Goal: Information Seeking & Learning: Learn about a topic

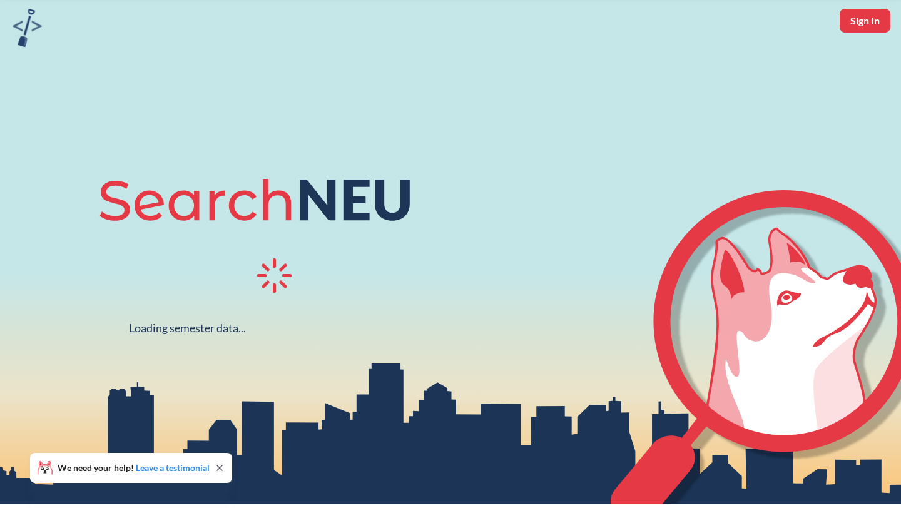
scroll to position [49, 0]
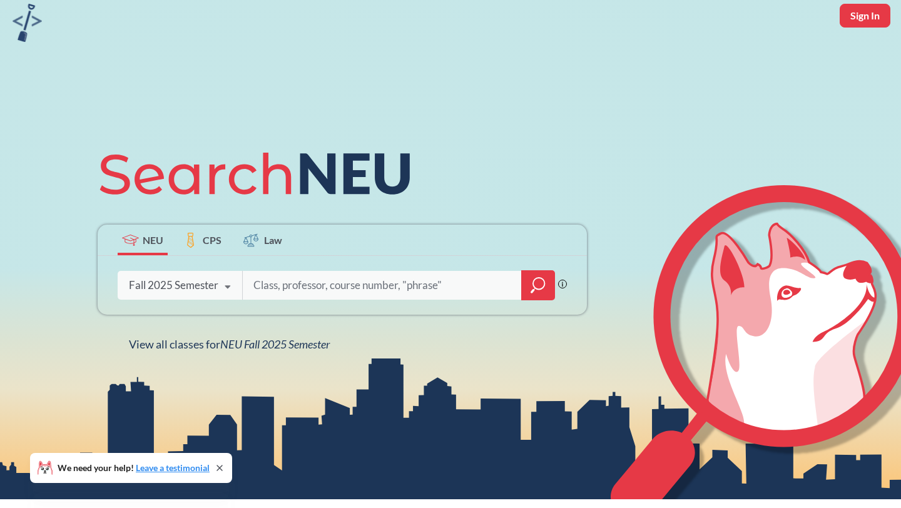
click at [295, 288] on input "search" at bounding box center [382, 285] width 260 height 26
click at [535, 287] on icon "magnifying glass" at bounding box center [537, 285] width 15 height 18
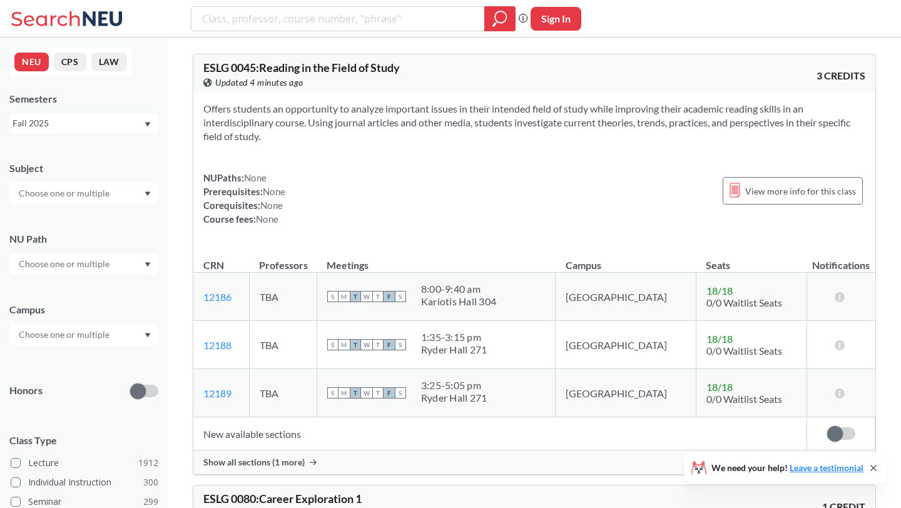
click at [113, 268] on div at bounding box center [83, 263] width 149 height 21
click at [108, 293] on span "Creative Express/Innov" at bounding box center [62, 293] width 93 height 14
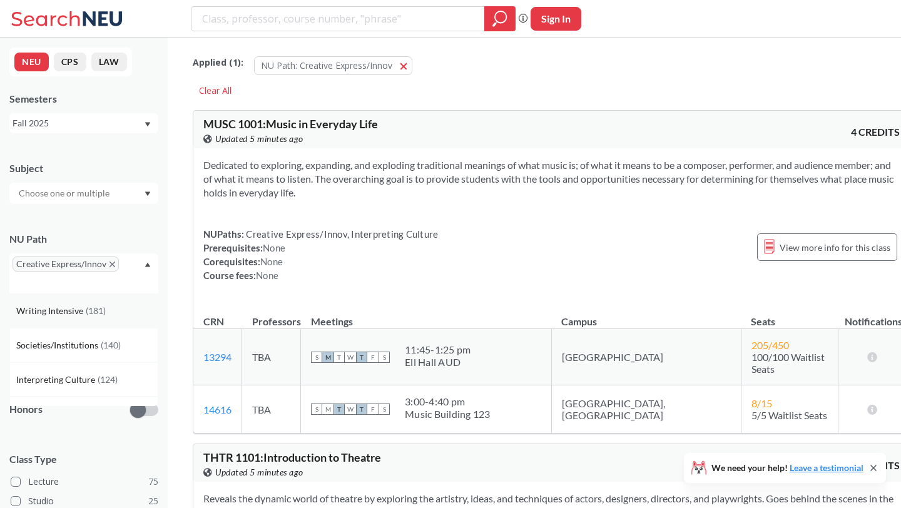
click at [108, 306] on div "Writing Intensive ( 181 )" at bounding box center [86, 311] width 141 height 14
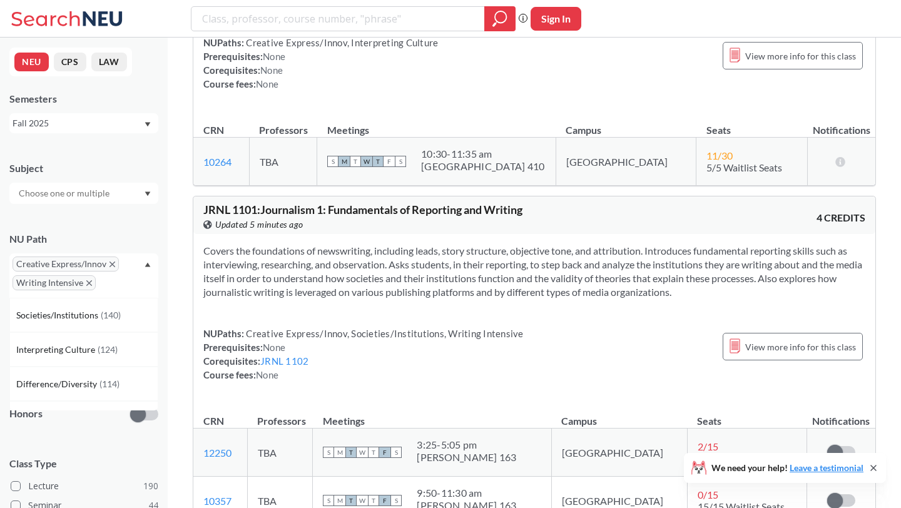
scroll to position [847, 0]
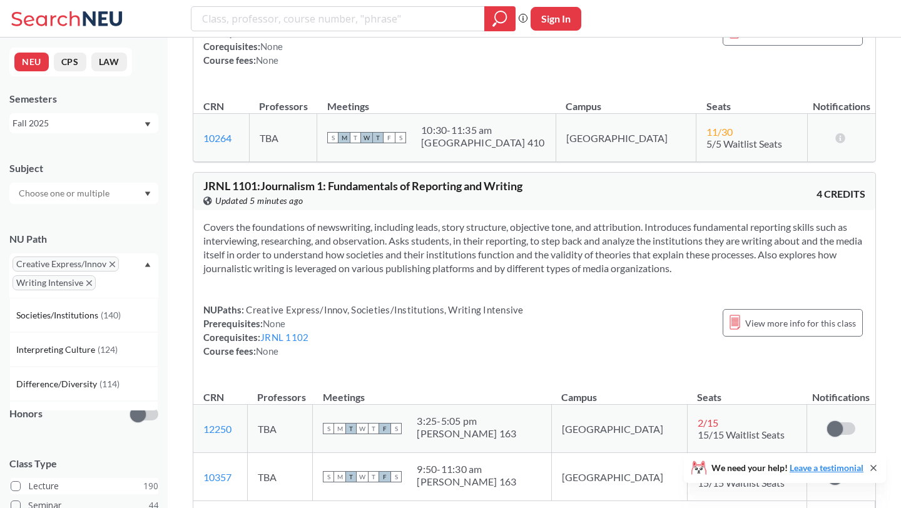
click at [17, 483] on span at bounding box center [16, 486] width 10 height 10
click at [28, 483] on input "Lecture 190" at bounding box center [33, 484] width 10 height 10
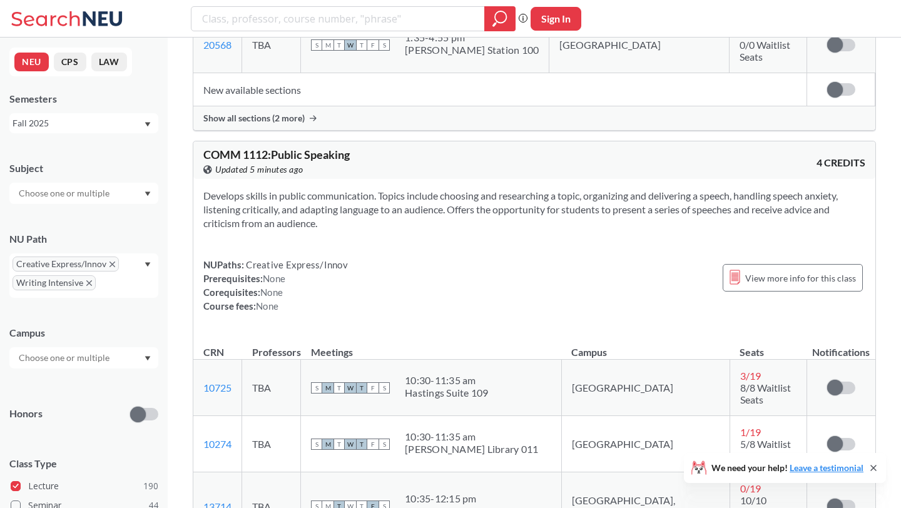
scroll to position [1490, 0]
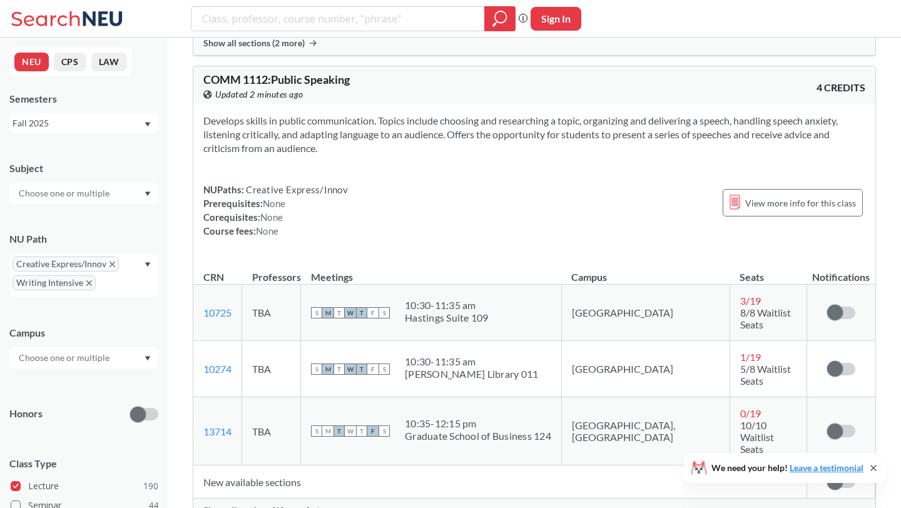
click at [112, 266] on icon "X to remove pill" at bounding box center [112, 264] width 6 height 6
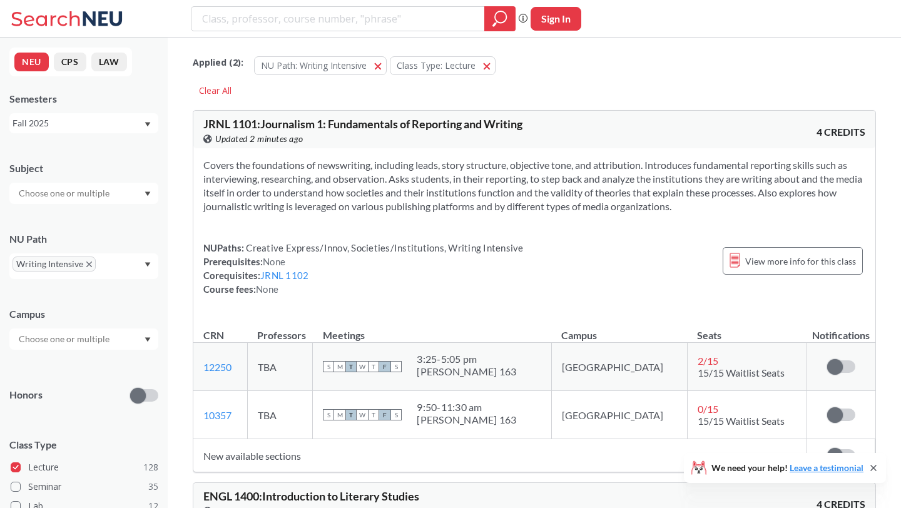
click at [89, 261] on span "Writing Intensive" at bounding box center [54, 263] width 83 height 15
click at [86, 263] on icon "X to remove pill" at bounding box center [89, 264] width 6 height 6
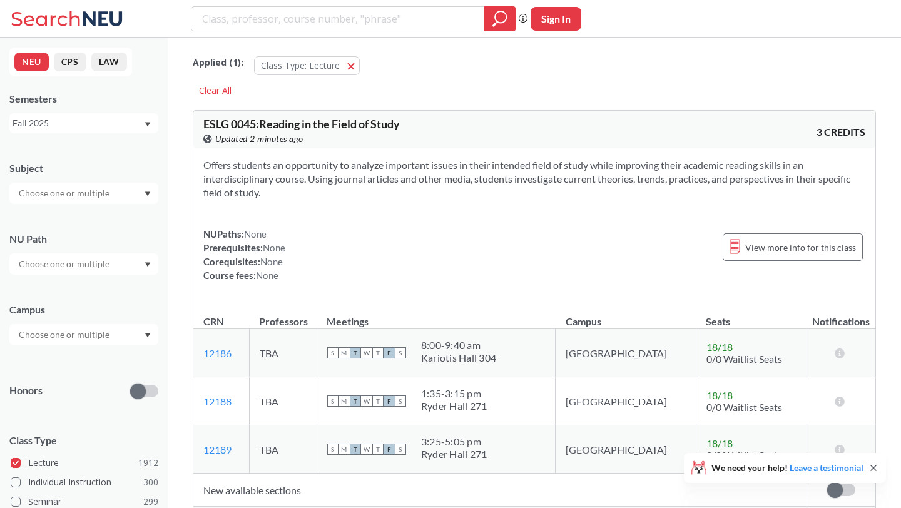
click at [136, 266] on div at bounding box center [83, 263] width 149 height 21
click at [87, 338] on span "Integration Experience" at bounding box center [61, 338] width 91 height 14
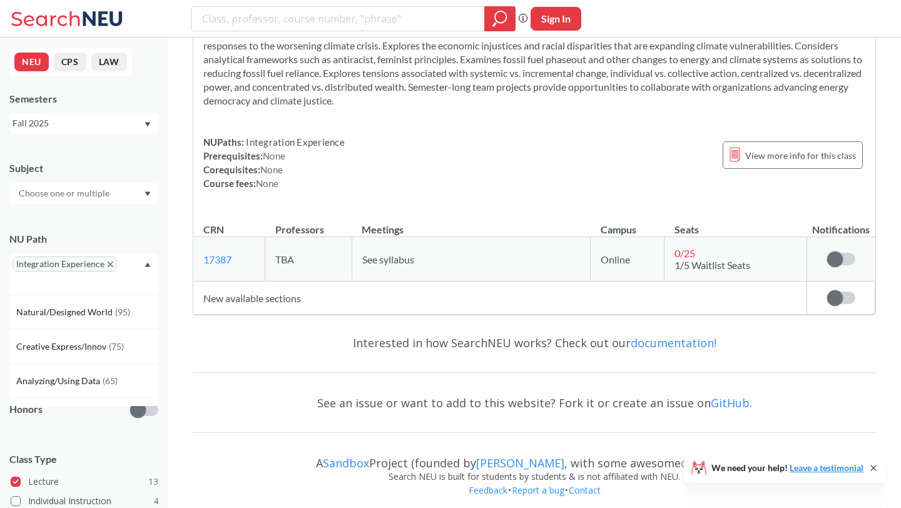
scroll to position [300, 0]
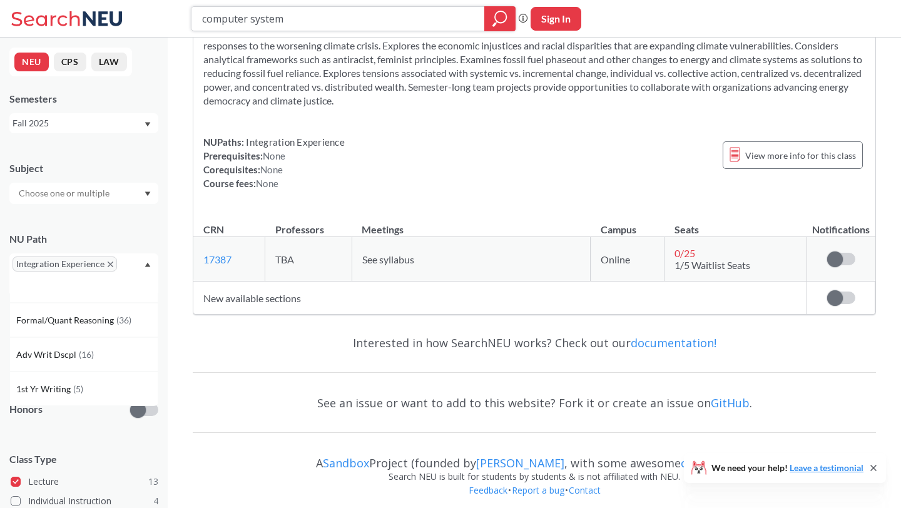
type input "computer systems"
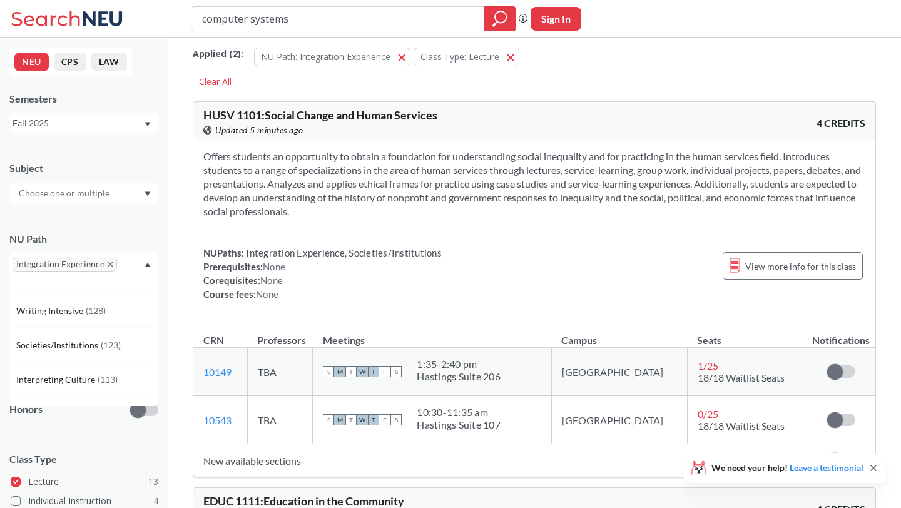
scroll to position [9, 0]
drag, startPoint x: 301, startPoint y: 22, endPoint x: 209, endPoint y: 20, distance: 92.0
click at [209, 20] on input "computer systems" at bounding box center [338, 18] width 275 height 21
type input "cs 3650"
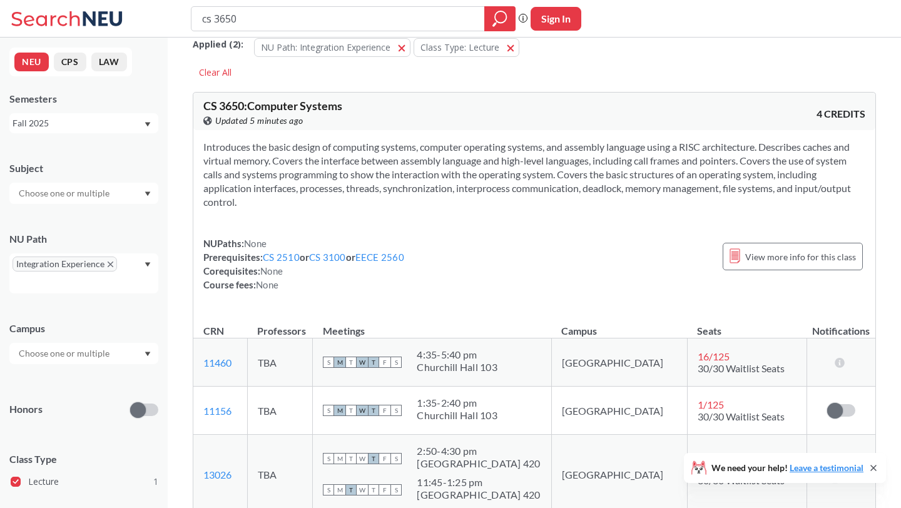
scroll to position [23, 0]
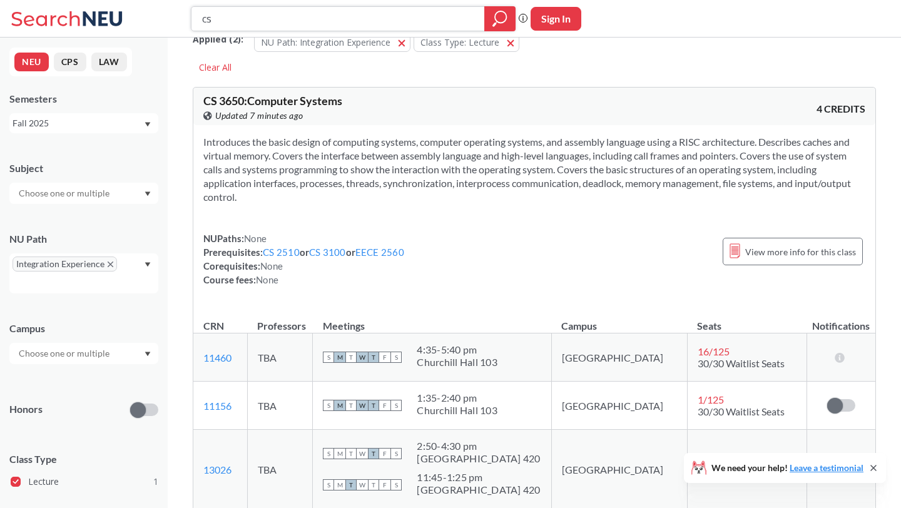
type input "cs"
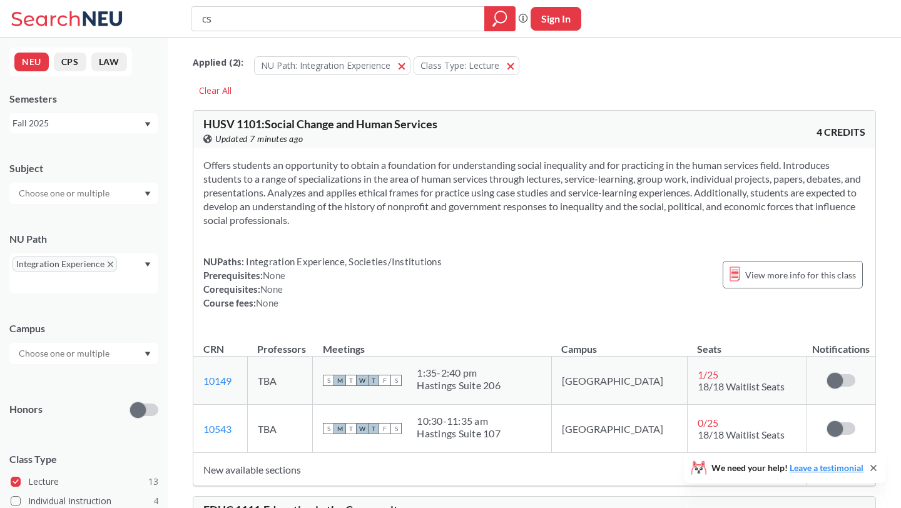
type input "c"
click at [145, 192] on icon "Dropdown arrow" at bounding box center [148, 193] width 6 height 4
click at [506, 10] on icon "magnifying glass" at bounding box center [499, 19] width 15 height 18
click at [139, 193] on div at bounding box center [83, 193] width 149 height 21
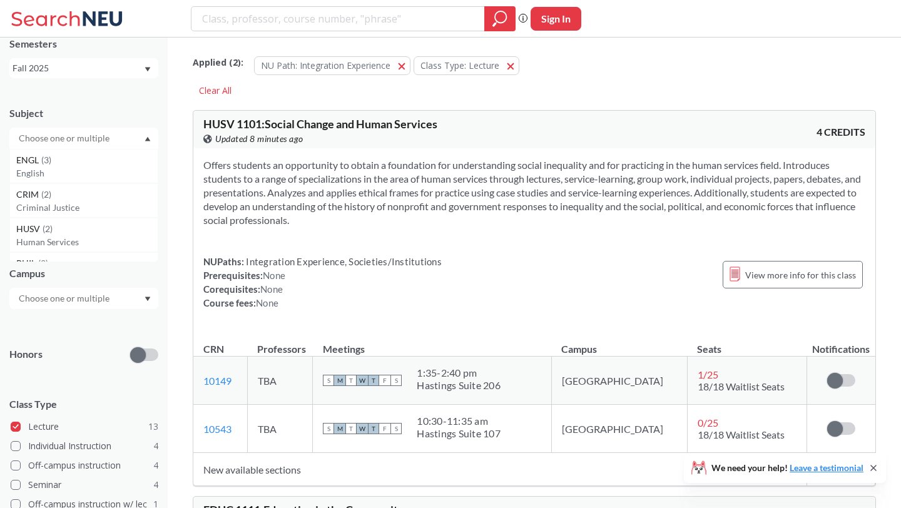
click at [105, 136] on input "text" at bounding box center [65, 138] width 105 height 15
type input "c"
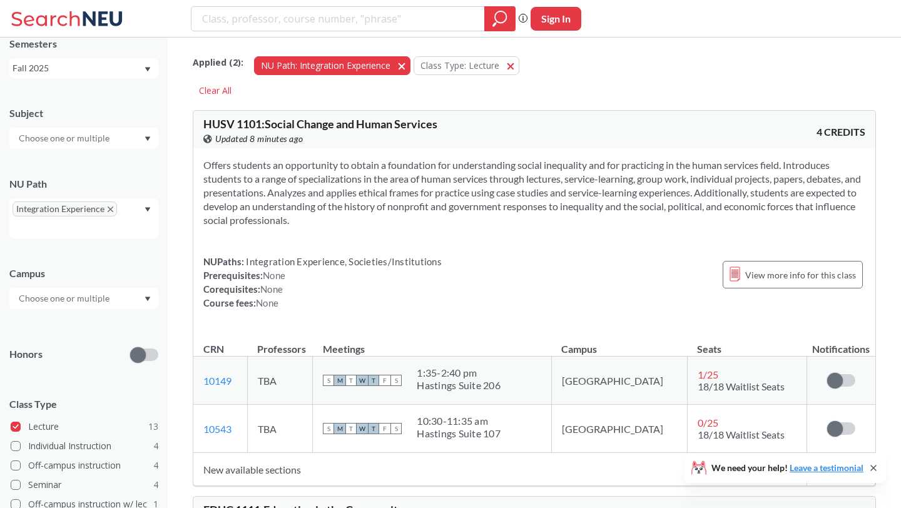
click at [402, 66] on button "NU Path: Integration Experience Integration Experience" at bounding box center [332, 65] width 156 height 19
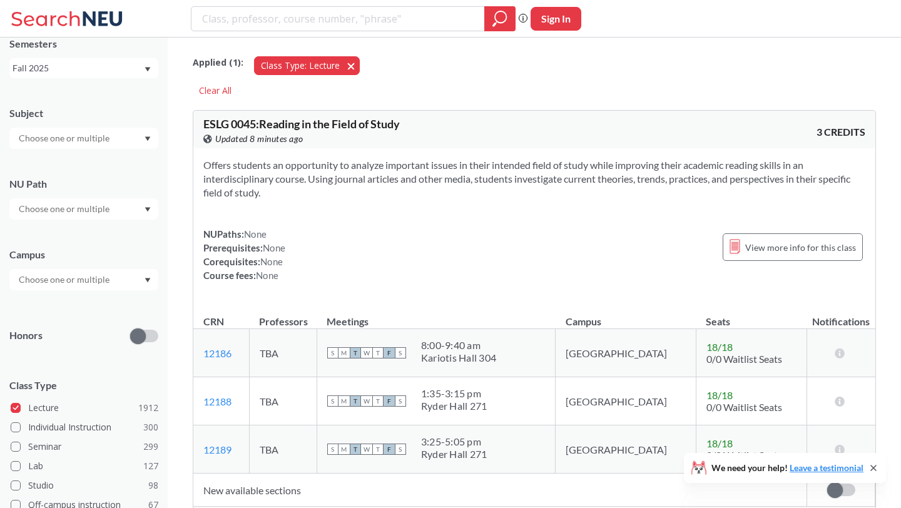
click at [350, 66] on button "Class Type: Lecture Lecture" at bounding box center [307, 65] width 106 height 19
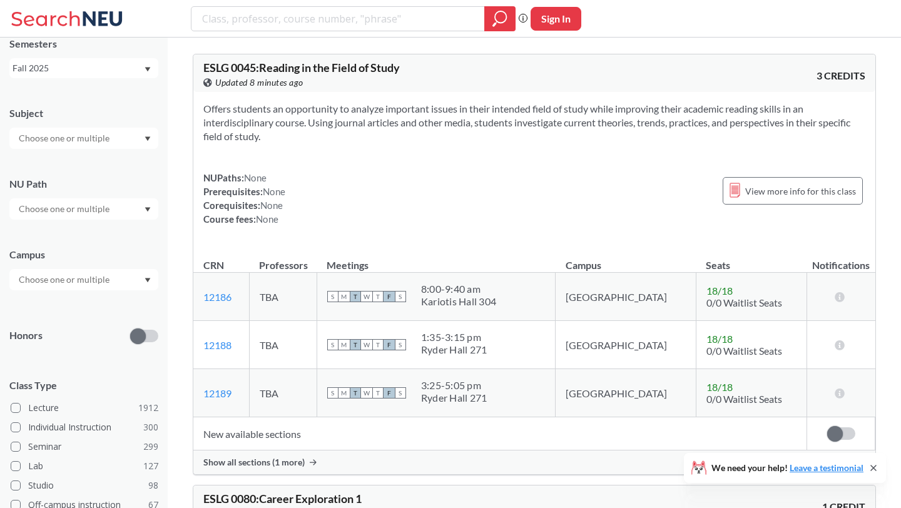
click at [121, 141] on div at bounding box center [83, 138] width 149 height 21
click at [83, 166] on div "CS ( 115 )" at bounding box center [86, 160] width 141 height 14
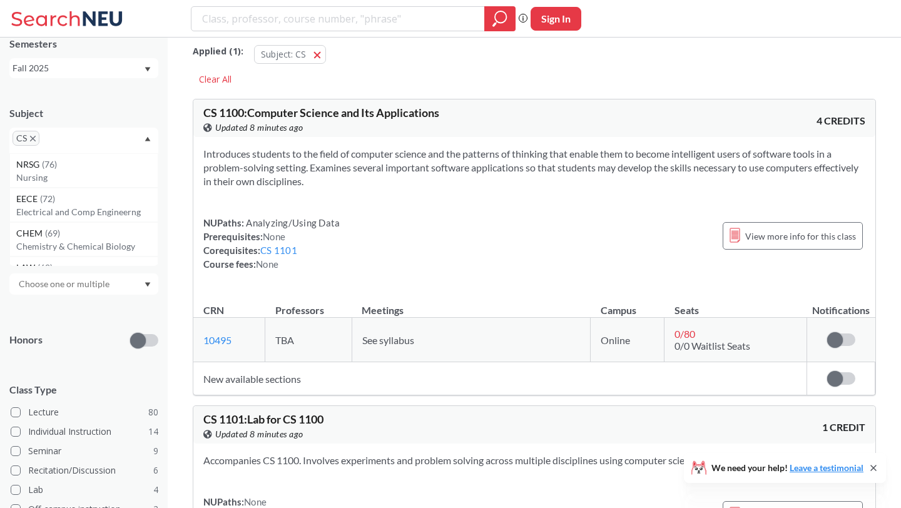
scroll to position [13, 0]
click at [17, 413] on span at bounding box center [16, 412] width 10 height 10
click at [28, 413] on input "Lecture 80" at bounding box center [33, 410] width 10 height 10
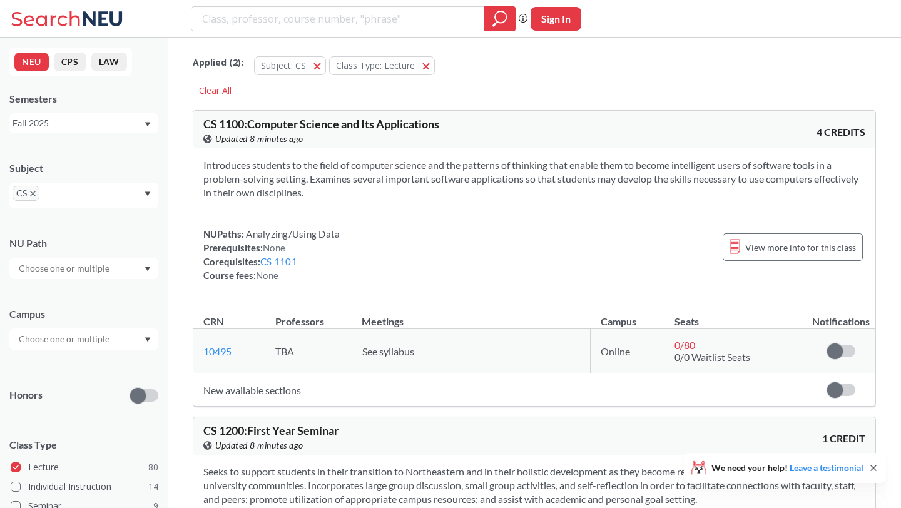
click at [133, 340] on div at bounding box center [83, 338] width 149 height 21
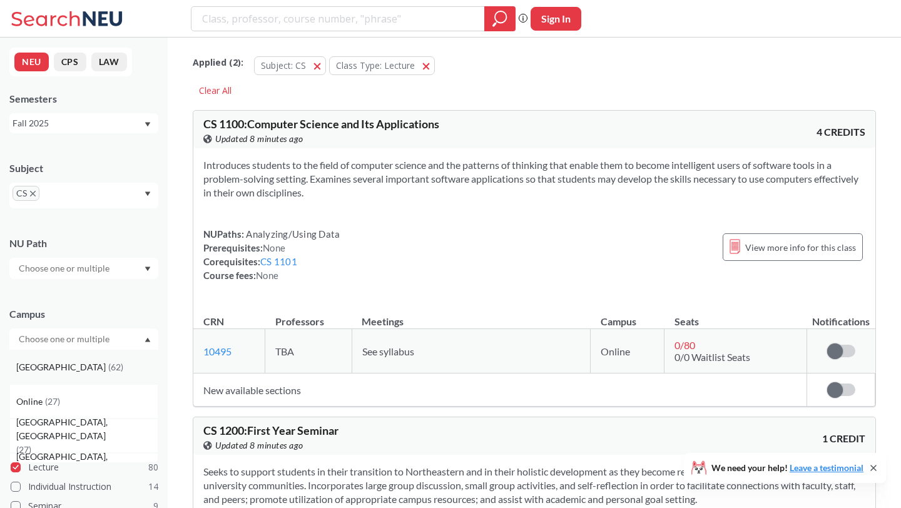
click at [105, 373] on div "[GEOGRAPHIC_DATA] ( 62 )" at bounding box center [83, 367] width 149 height 34
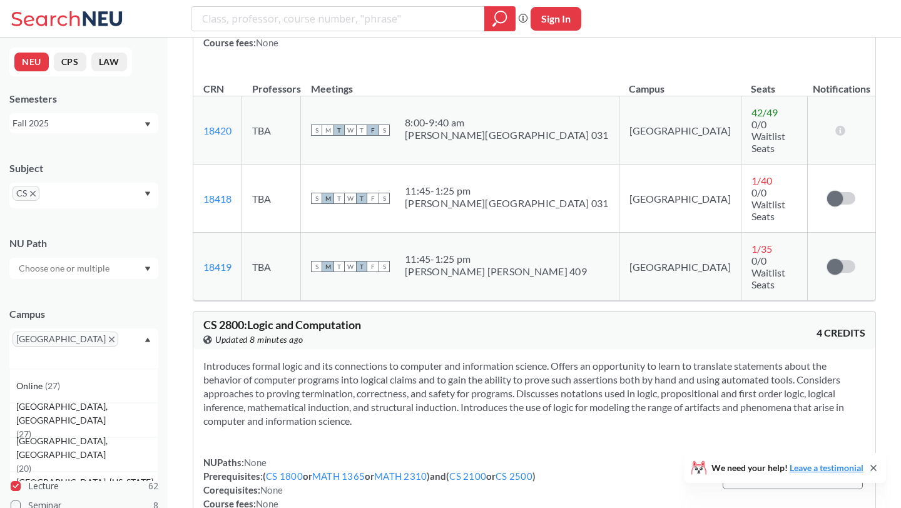
scroll to position [1664, 0]
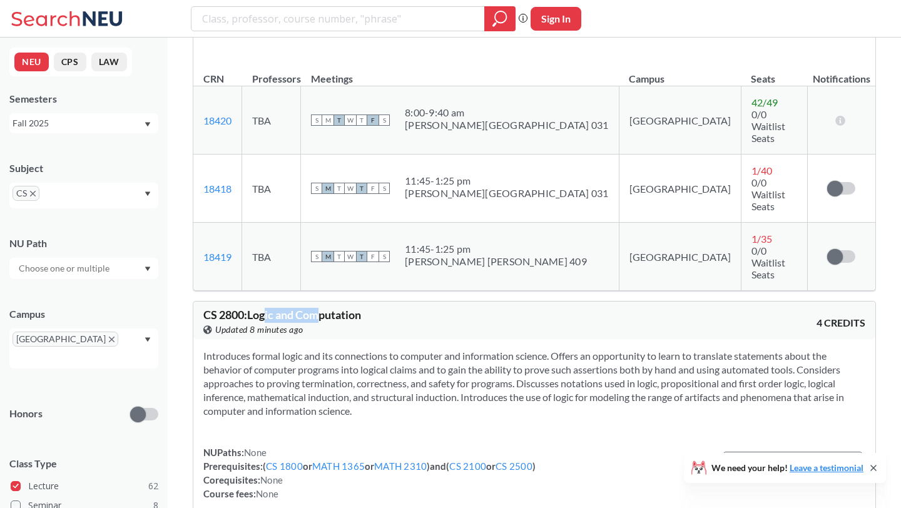
drag, startPoint x: 267, startPoint y: 193, endPoint x: 345, endPoint y: 200, distance: 77.8
click at [345, 308] on span "CS 2800 : Logic and Computation" at bounding box center [282, 315] width 158 height 14
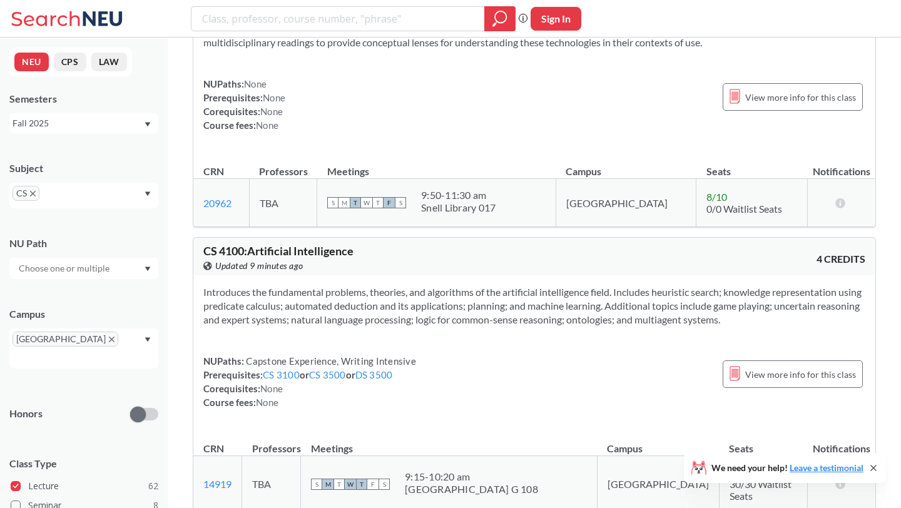
scroll to position [4909, 0]
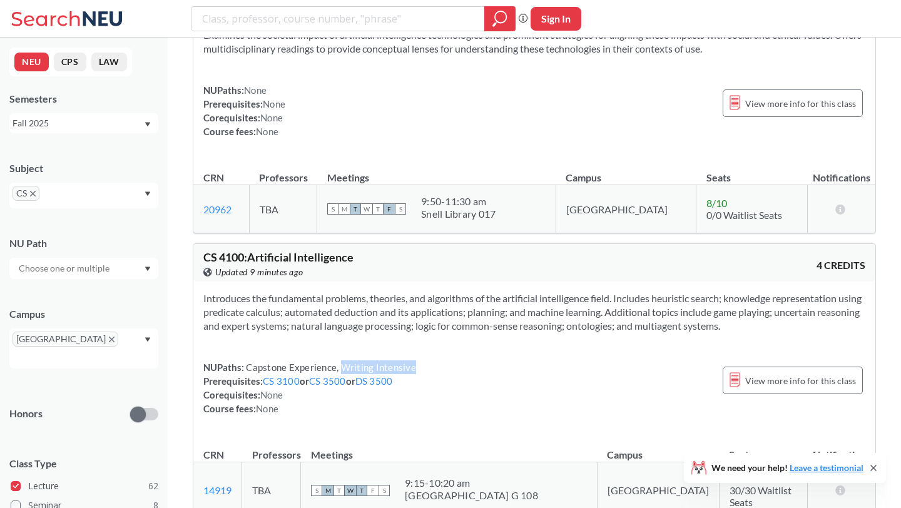
drag, startPoint x: 343, startPoint y: 182, endPoint x: 415, endPoint y: 181, distance: 71.9
click at [415, 360] on div "NUPaths: Capstone Experience, Writing Intensive Prerequisites: CS 3100 or CS 35…" at bounding box center [534, 387] width 662 height 55
drag, startPoint x: 346, startPoint y: 183, endPoint x: 411, endPoint y: 185, distance: 65.1
click at [411, 361] on span "Capstone Experience, Writing Intensive" at bounding box center [330, 366] width 172 height 11
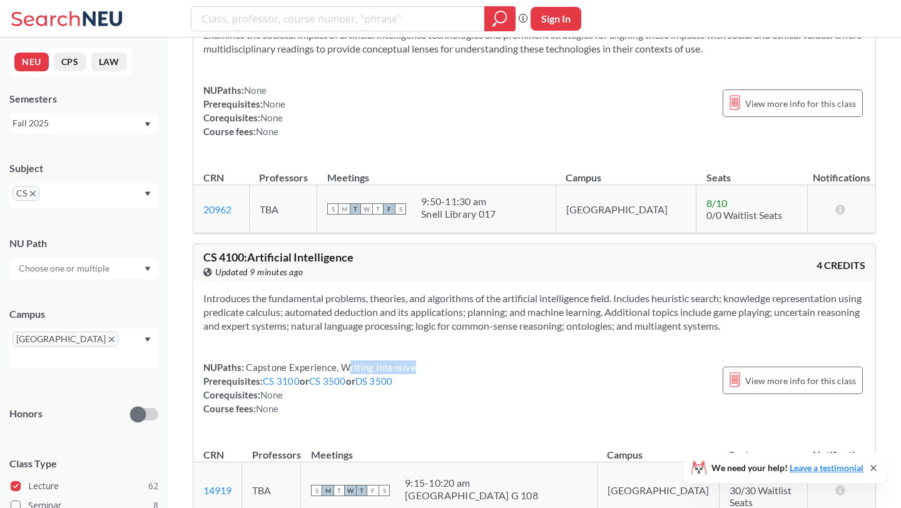
click at [411, 361] on span "Capstone Experience, Writing Intensive" at bounding box center [330, 366] width 172 height 11
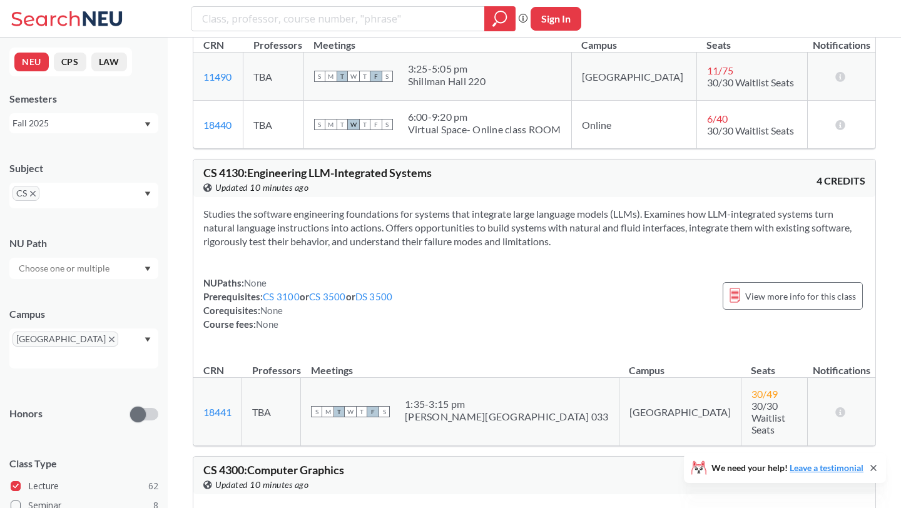
scroll to position [5959, 0]
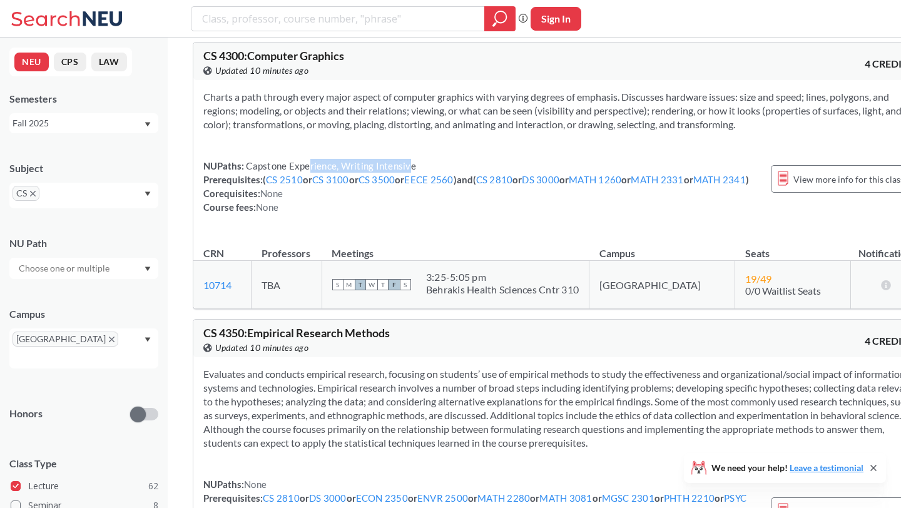
drag, startPoint x: 306, startPoint y: 191, endPoint x: 410, endPoint y: 184, distance: 104.0
click at [410, 171] on span "Capstone Experience, Writing Intensive" at bounding box center [330, 165] width 172 height 11
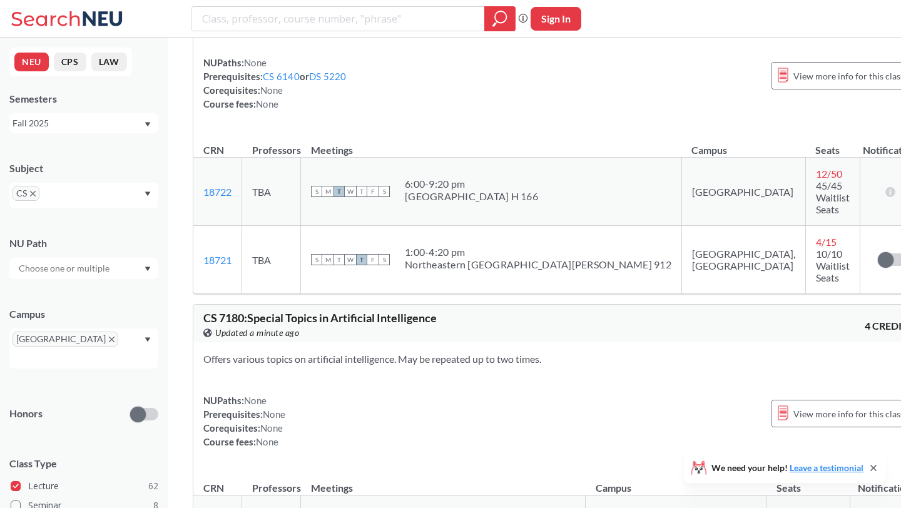
scroll to position [19482, 0]
click at [143, 268] on div at bounding box center [83, 268] width 149 height 21
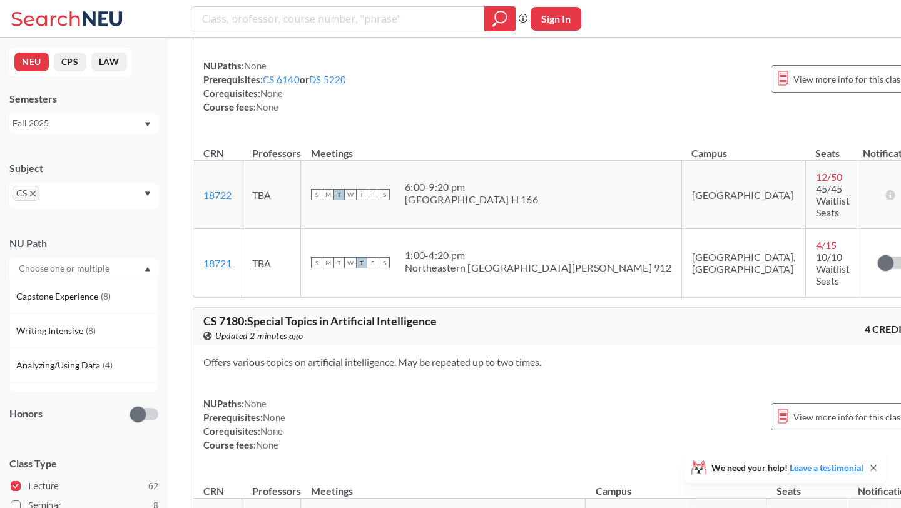
click at [36, 194] on span "CS" at bounding box center [26, 193] width 27 height 15
click at [34, 194] on icon "X to remove pill" at bounding box center [33, 194] width 6 height 6
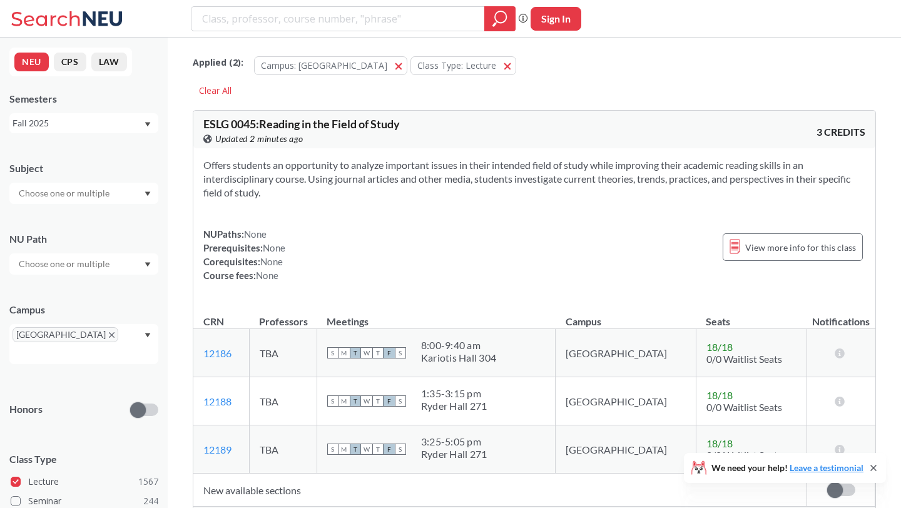
click at [125, 196] on div at bounding box center [83, 193] width 149 height 21
click at [101, 195] on input "text" at bounding box center [65, 193] width 105 height 15
type input "cy"
click at [64, 218] on div "CY ( 9 )" at bounding box center [86, 215] width 141 height 14
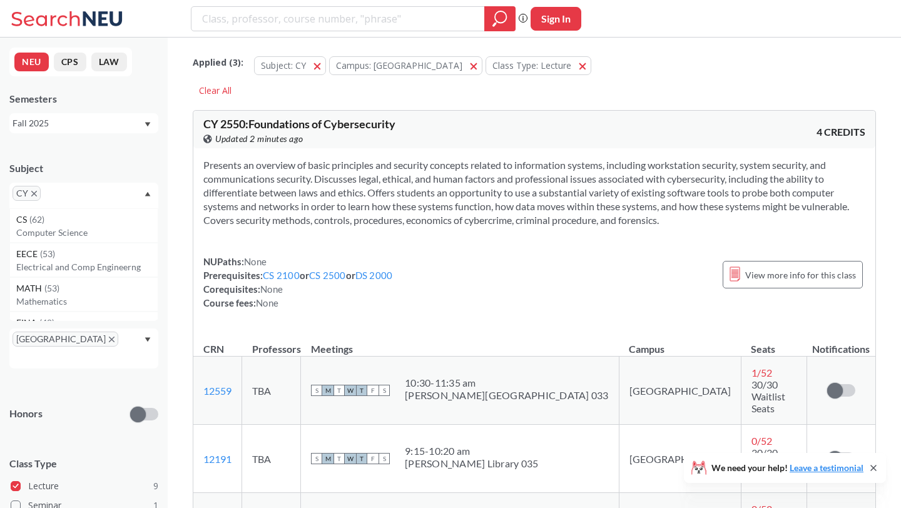
click at [146, 193] on icon "Dropdown arrow" at bounding box center [148, 194] width 6 height 4
click at [116, 266] on div at bounding box center [83, 268] width 149 height 21
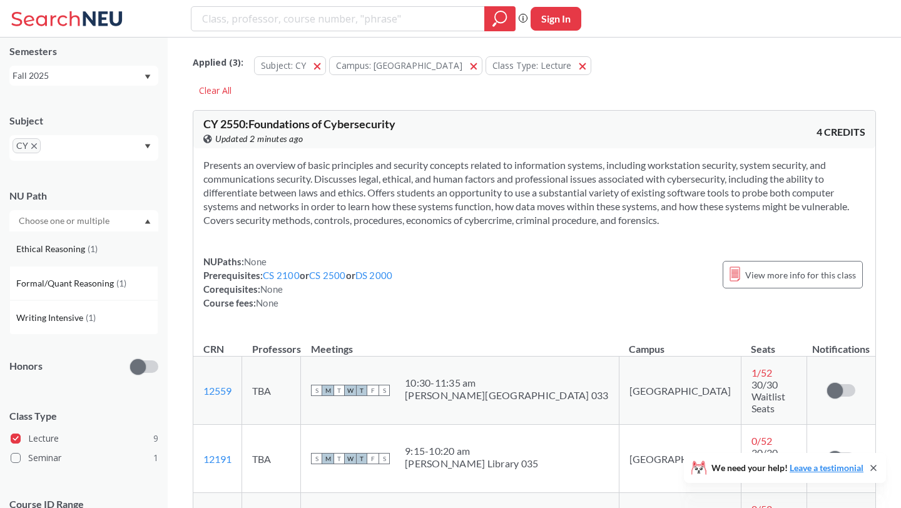
scroll to position [60, 0]
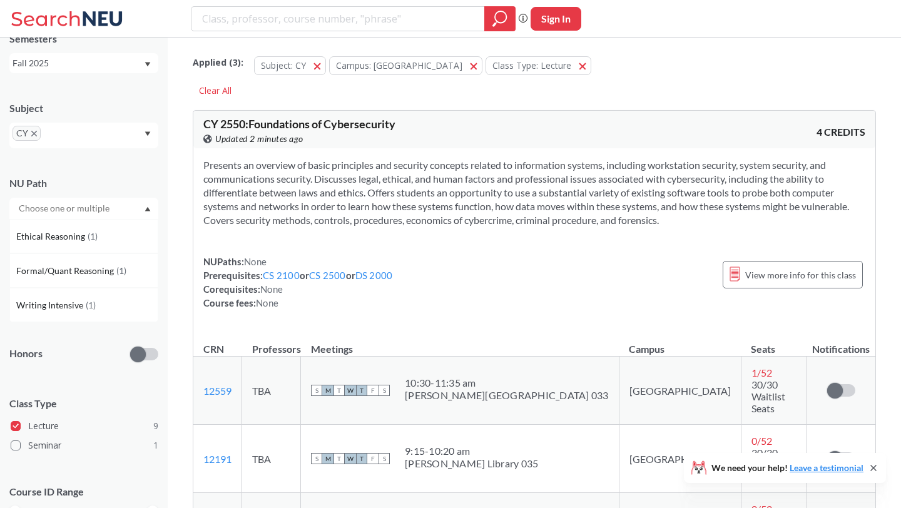
click at [36, 134] on span "CY" at bounding box center [27, 133] width 28 height 15
click at [126, 138] on div "CY" at bounding box center [83, 136] width 149 height 26
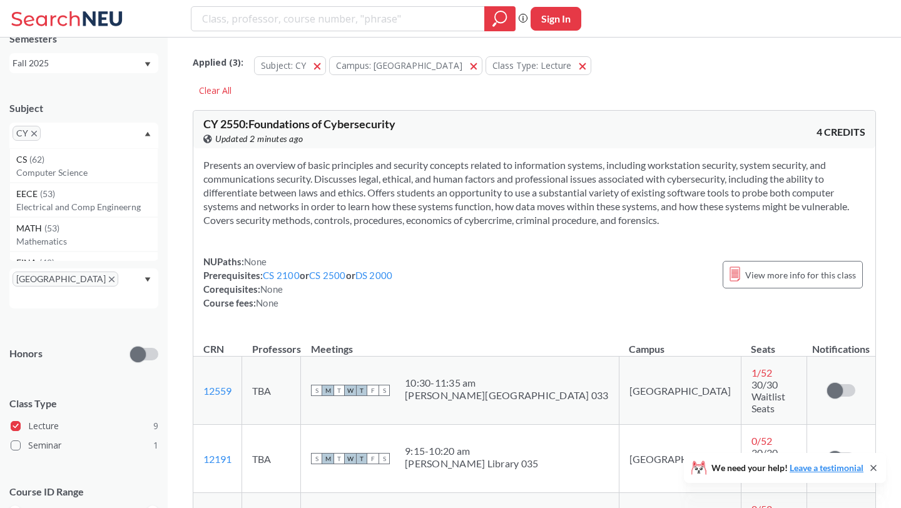
click at [107, 128] on div "CY" at bounding box center [83, 136] width 149 height 26
click at [83, 137] on div "CY" at bounding box center [83, 136] width 149 height 26
click at [32, 134] on icon "X to remove pill" at bounding box center [34, 134] width 6 height 6
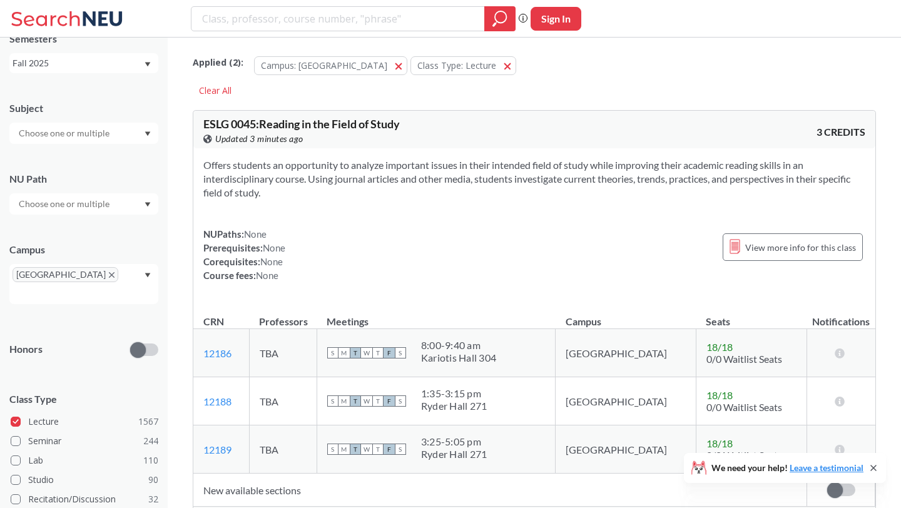
click at [51, 133] on input "text" at bounding box center [65, 133] width 105 height 15
type input "ds"
click at [51, 156] on div "DS ( 12 )" at bounding box center [86, 155] width 141 height 14
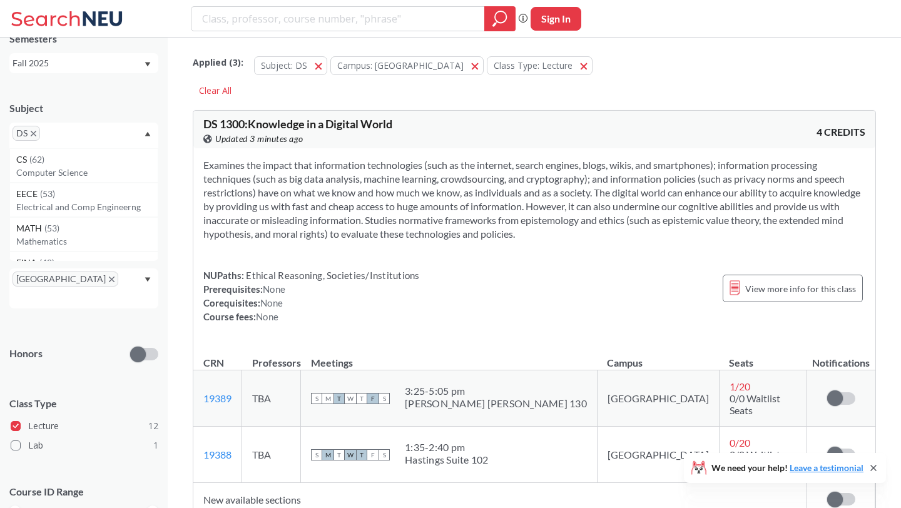
click at [147, 118] on div "Subject DS CS ( 62 ) Computer Science EECE ( 53 ) Electrical and Comp Engineern…" at bounding box center [83, 118] width 149 height 59
click at [123, 211] on div at bounding box center [83, 208] width 149 height 21
click at [371, 15] on input "search" at bounding box center [338, 18] width 275 height 21
type input "mktg 4606"
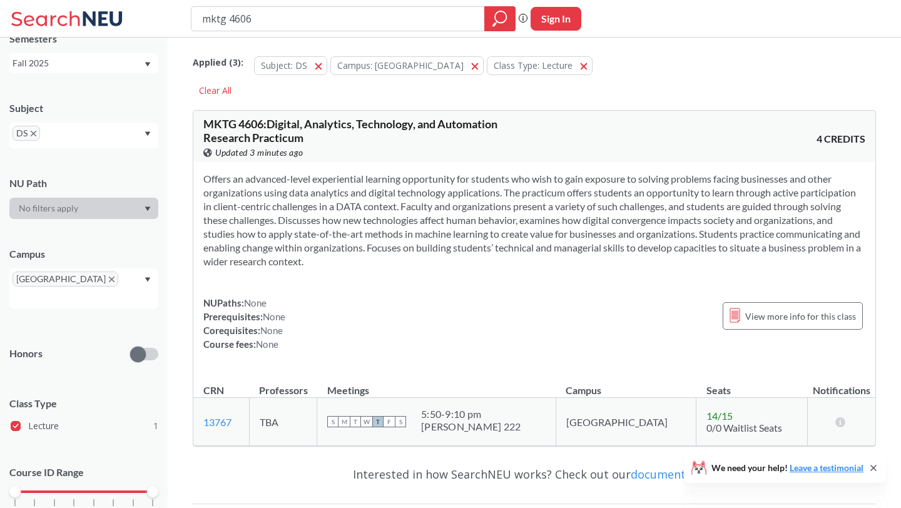
drag, startPoint x: 462, startPoint y: 266, endPoint x: 328, endPoint y: 199, distance: 149.9
click at [328, 199] on section "Offers an advanced-level experiential learning opportunity for students who wis…" at bounding box center [534, 220] width 662 height 96
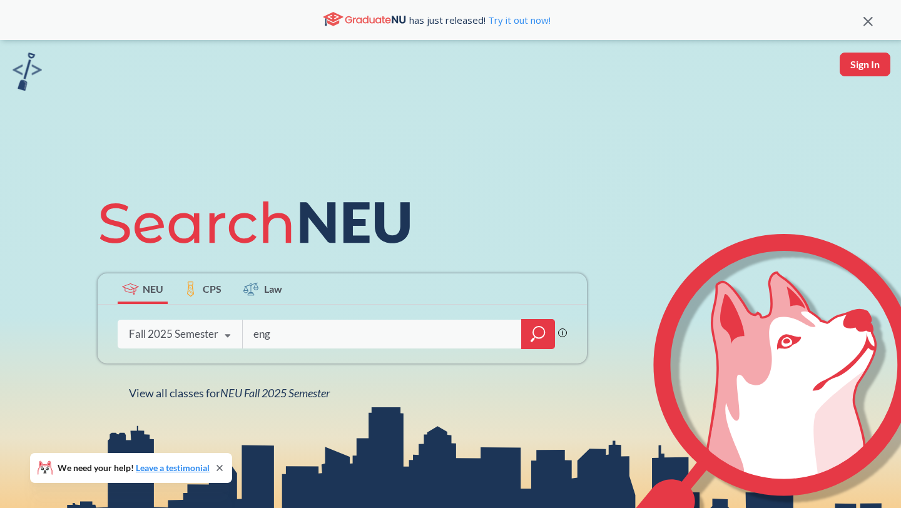
type input "engw"
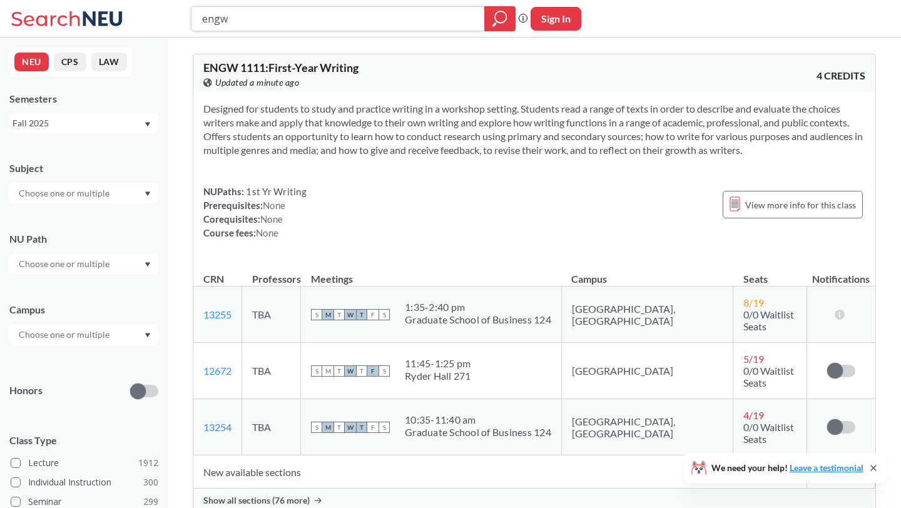
click at [360, 9] on input "engw" at bounding box center [338, 18] width 275 height 21
click at [352, 16] on input "engw" at bounding box center [338, 18] width 275 height 21
type input "engw 3302"
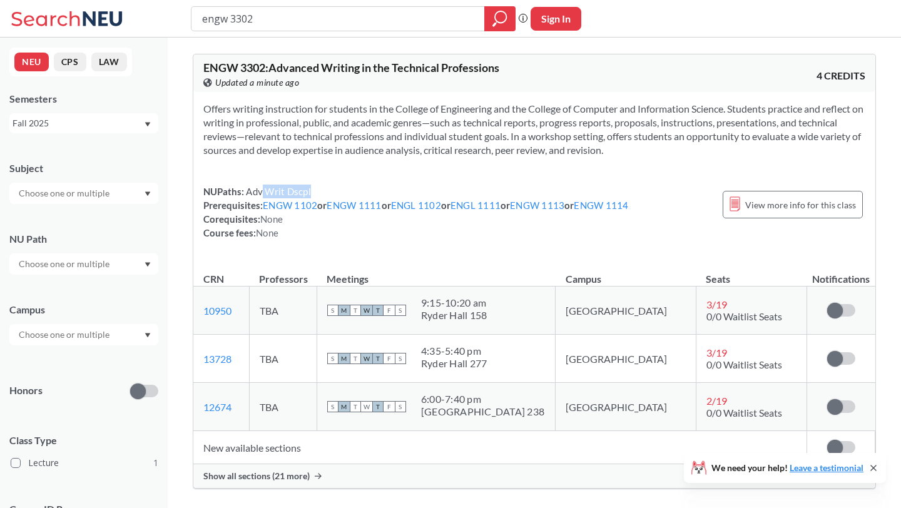
drag, startPoint x: 261, startPoint y: 189, endPoint x: 311, endPoint y: 189, distance: 49.4
click at [311, 189] on div "NUPaths: Adv Writ Dscpl Prerequisites: ENGW 1102 or ENGW 1111 or ENGL 1102 or E…" at bounding box center [415, 211] width 425 height 55
click at [309, 22] on input "engw 3302" at bounding box center [338, 18] width 275 height 21
type input "engw 3315"
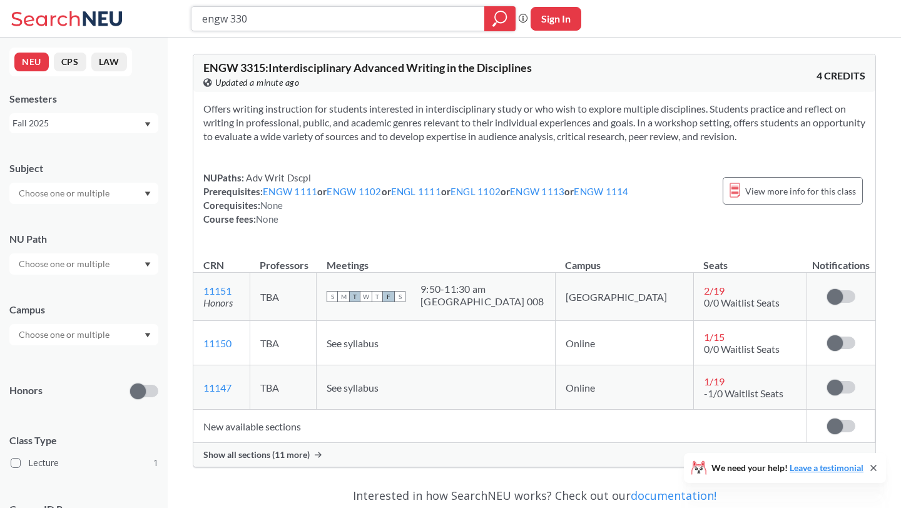
type input "engw 3304"
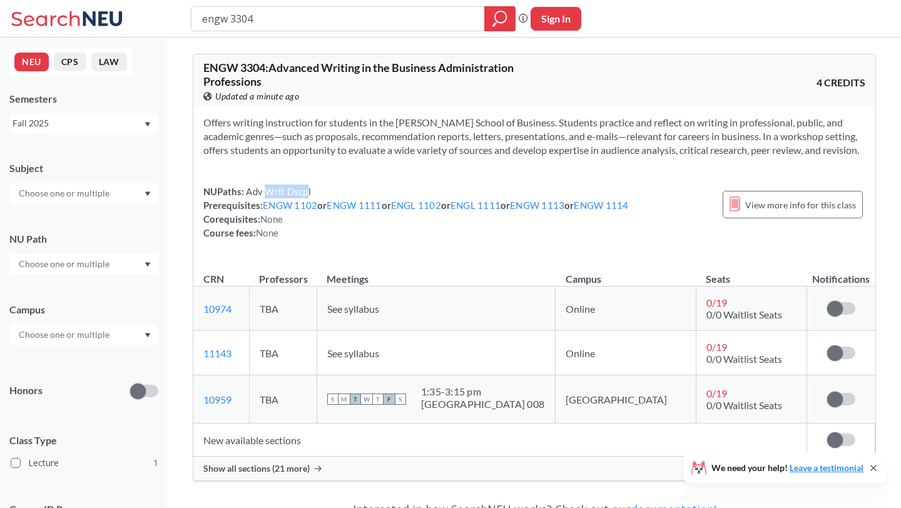
drag, startPoint x: 264, startPoint y: 204, endPoint x: 308, endPoint y: 203, distance: 43.8
click at [308, 197] on span "Adv Writ Dscpl" at bounding box center [277, 191] width 67 height 11
click at [363, 23] on input "engw 3304" at bounding box center [338, 18] width 275 height 21
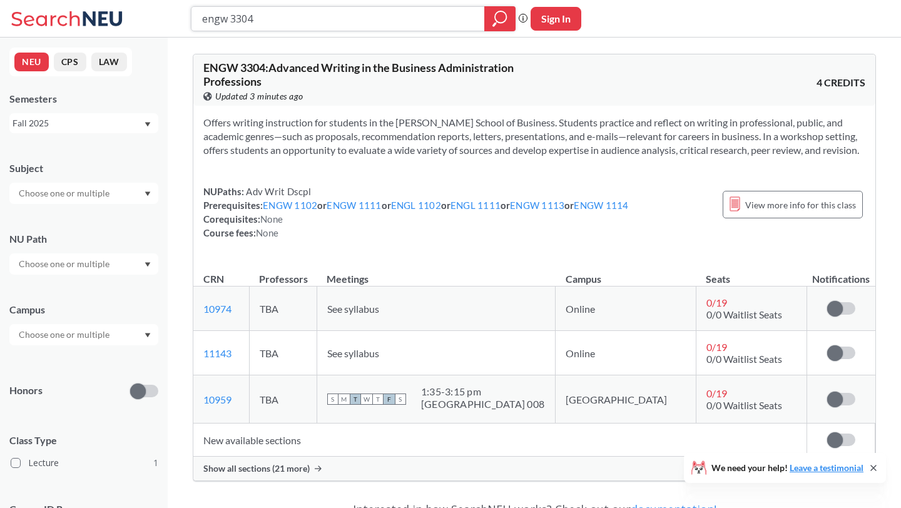
click at [363, 23] on input "engw 3304" at bounding box center [338, 18] width 275 height 21
type input "afcs 1600"
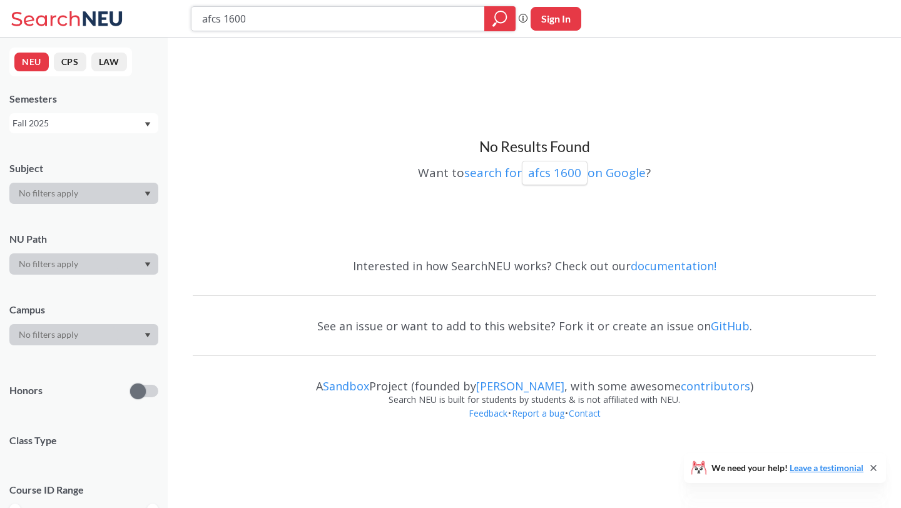
click at [230, 16] on input "afcs 1600" at bounding box center [338, 18] width 275 height 21
type input "afcs 2600"
click at [489, 5] on div "afcs 2600 Phrase search guarantees the exact search appears in the results. Ex.…" at bounding box center [450, 19] width 901 height 38
click at [489, 23] on div at bounding box center [499, 18] width 31 height 25
drag, startPoint x: 421, startPoint y: 18, endPoint x: 212, endPoint y: 8, distance: 209.1
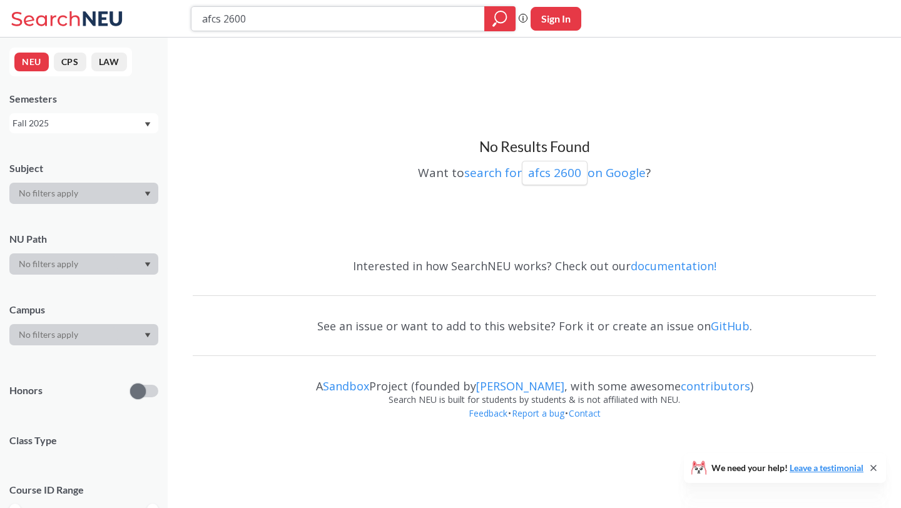
click at [212, 8] on input "afcs 2600" at bounding box center [338, 18] width 275 height 21
click at [497, 19] on icon "magnifying glass" at bounding box center [499, 19] width 15 height 18
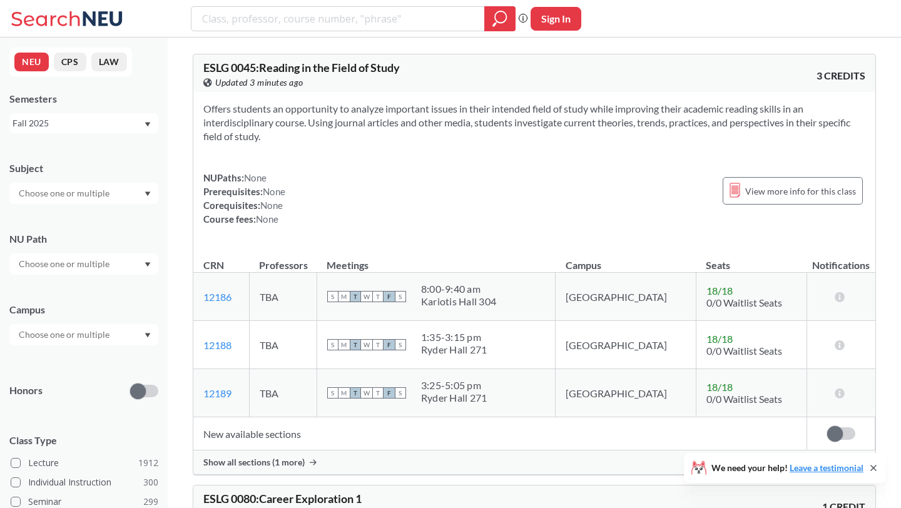
click at [103, 192] on input "text" at bounding box center [65, 193] width 105 height 15
type input "af"
click at [92, 214] on div "AFCS ( 14 )" at bounding box center [86, 215] width 141 height 14
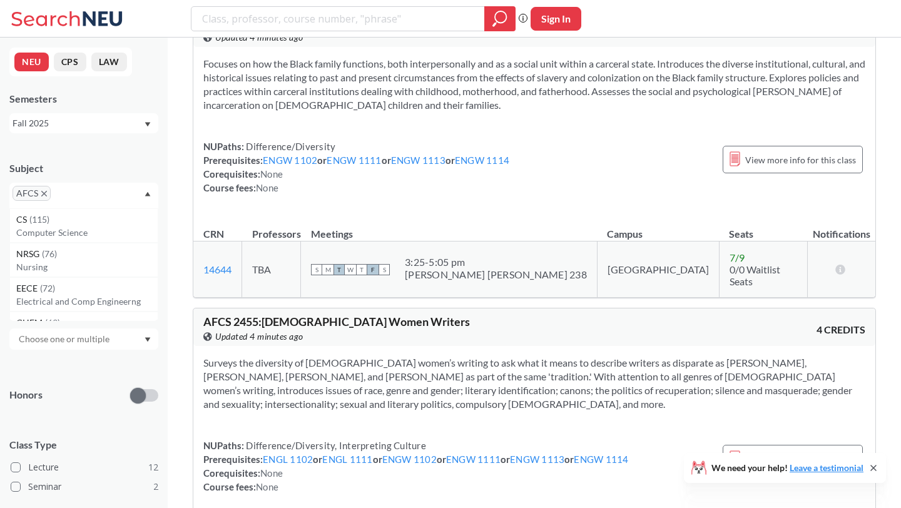
scroll to position [2109, 0]
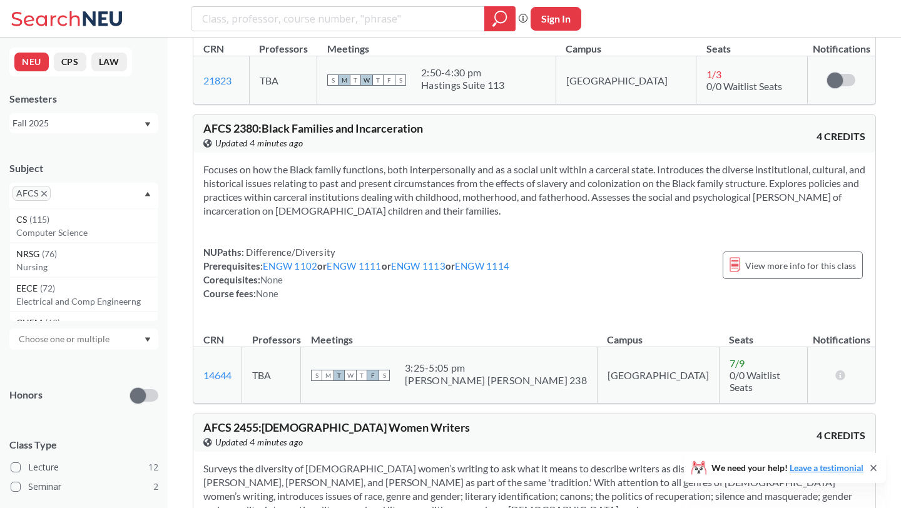
click at [86, 342] on input "text" at bounding box center [65, 338] width 105 height 15
click at [277, 21] on input "search" at bounding box center [338, 18] width 275 height 21
type input "2600"
